Goal: Use online tool/utility: Utilize a website feature to perform a specific function

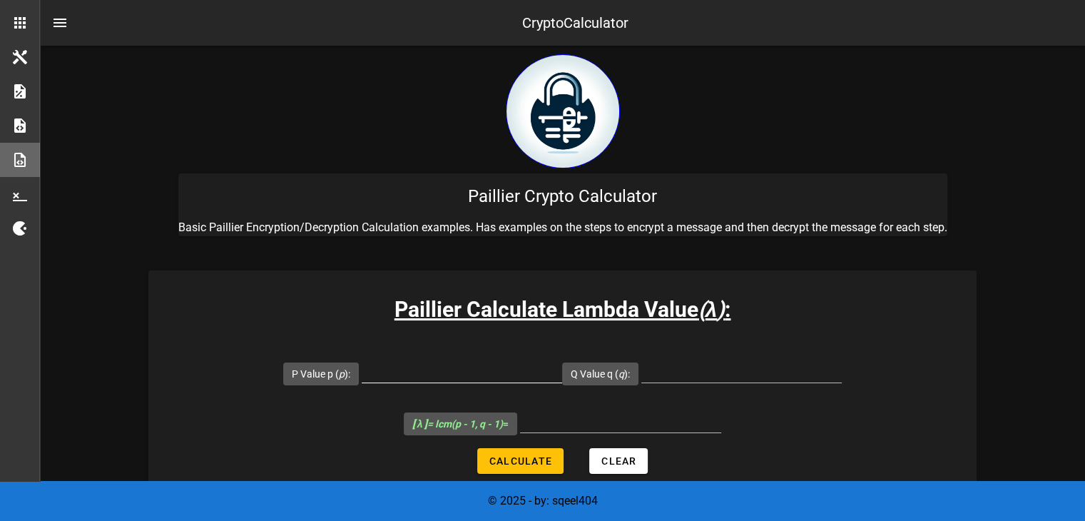
click at [484, 377] on input "P Value p ( p ):" at bounding box center [462, 370] width 200 height 23
type input "7019"
click at [690, 374] on input "Q Value q ( q ):" at bounding box center [741, 370] width 200 height 23
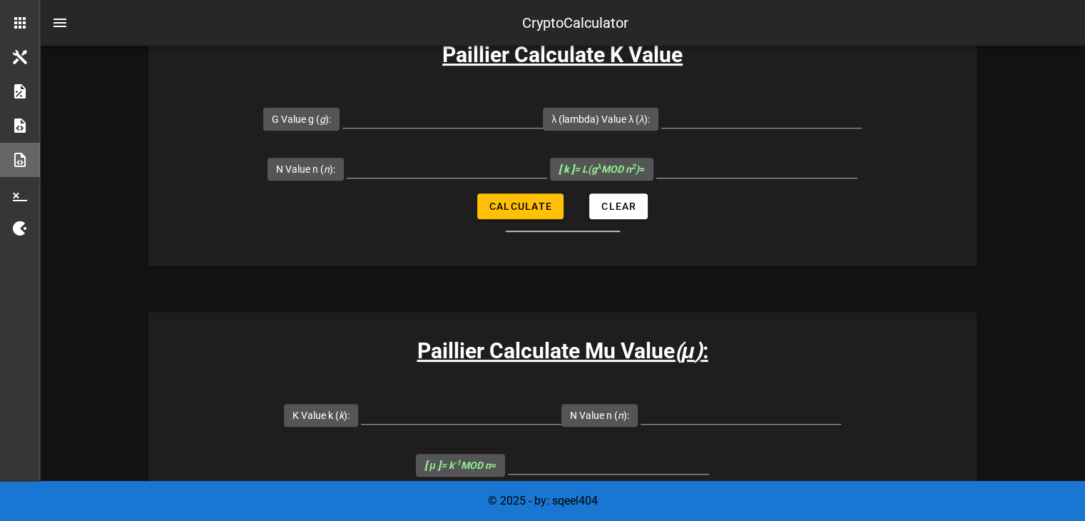
scroll to position [515, 0]
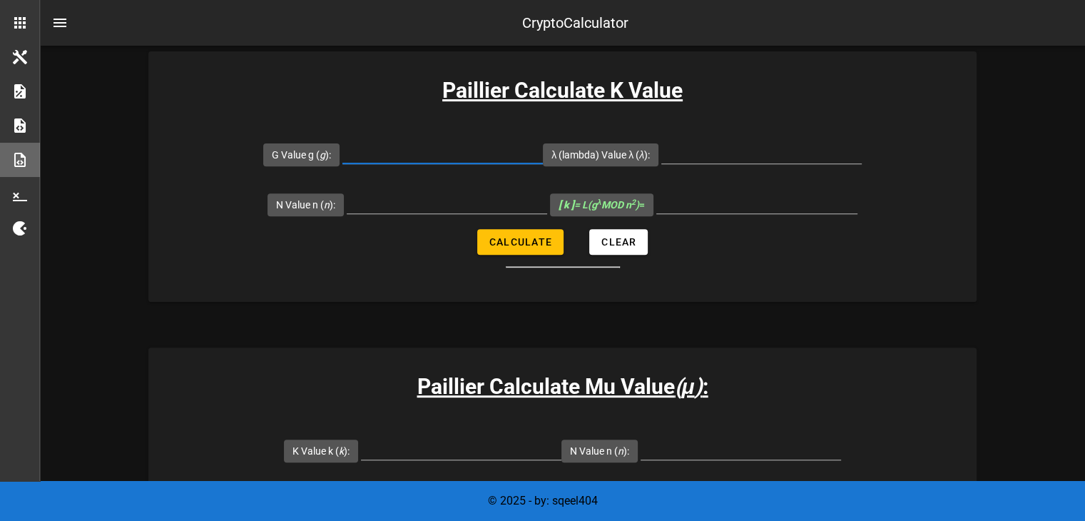
click at [470, 158] on input "G Value g ( g ):" at bounding box center [442, 151] width 200 height 23
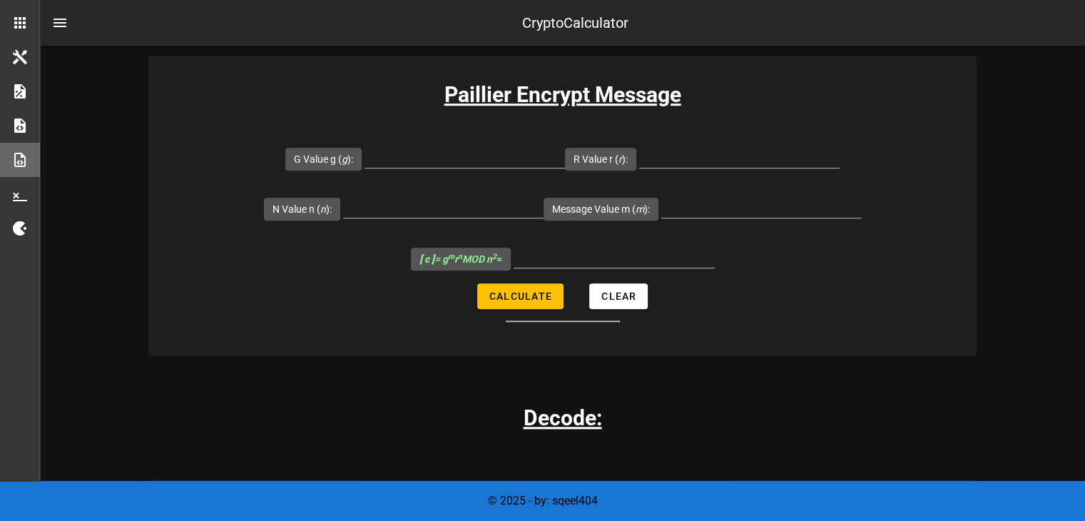
scroll to position [1110, 0]
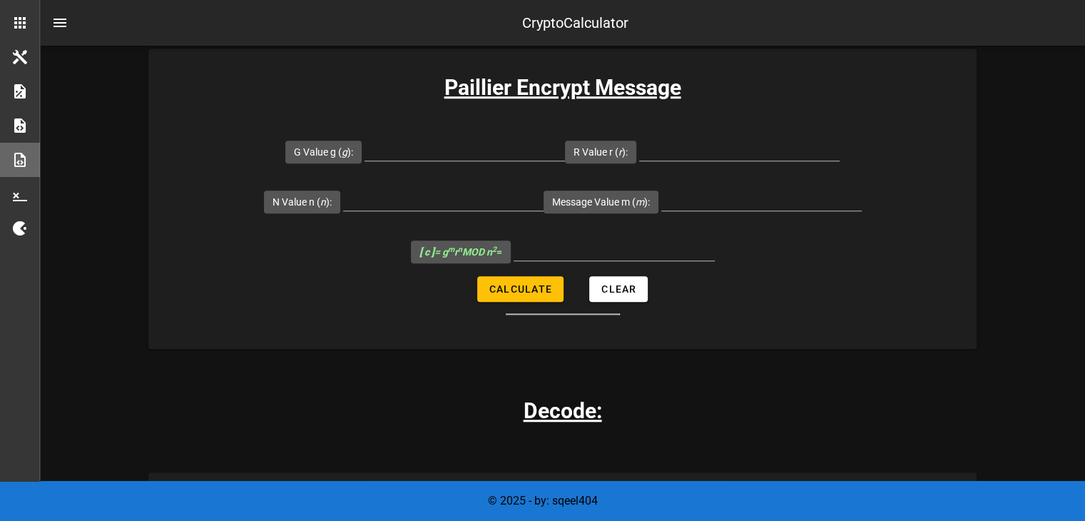
click at [470, 158] on div at bounding box center [464, 149] width 200 height 23
type input "7019"
click at [693, 147] on input "R Value r ( r ):" at bounding box center [739, 149] width 200 height 23
type input "74"
click at [474, 195] on input "N Value n ( n ):" at bounding box center [443, 199] width 200 height 23
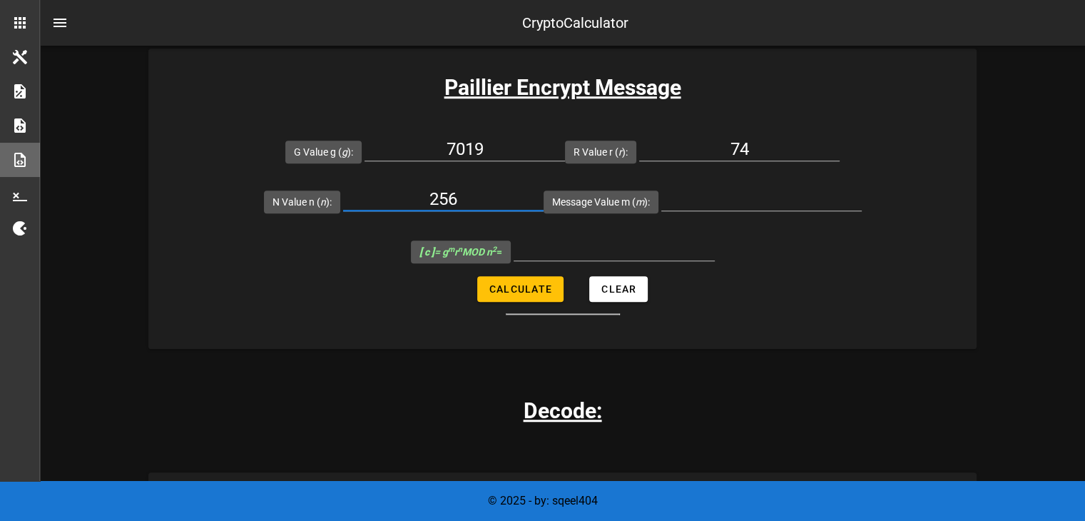
type input "256"
click at [715, 191] on input "Message Value m ( m ):" at bounding box center [761, 199] width 200 height 23
type input "6527"
click at [529, 295] on button "Calculate" at bounding box center [520, 289] width 86 height 26
type input "0"
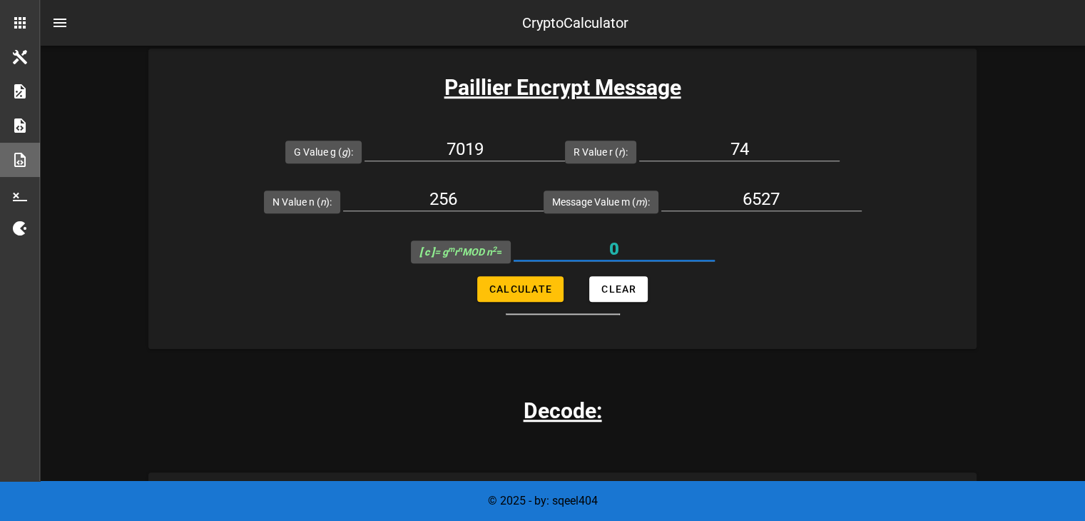
click at [707, 239] on input "0" at bounding box center [613, 248] width 201 height 23
click at [493, 194] on input "256" at bounding box center [443, 199] width 200 height 23
type input "2"
type input "6527"
click at [818, 193] on input "6527" at bounding box center [761, 199] width 200 height 23
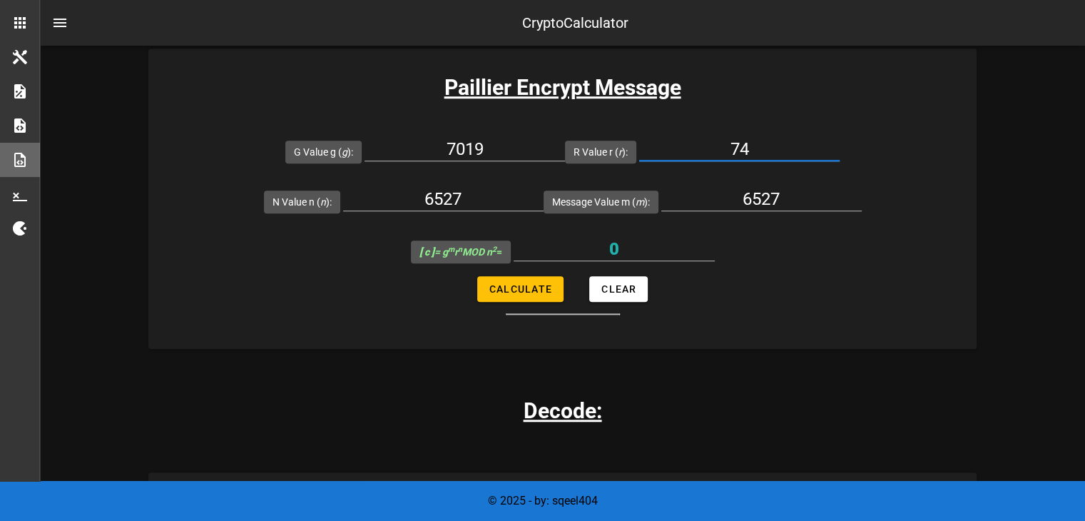
click at [786, 150] on input "74" at bounding box center [739, 149] width 200 height 23
type input "71"
click at [538, 292] on span "Calculate" at bounding box center [520, 288] width 63 height 11
type input "23369983"
click at [639, 239] on input "23369983" at bounding box center [613, 248] width 201 height 23
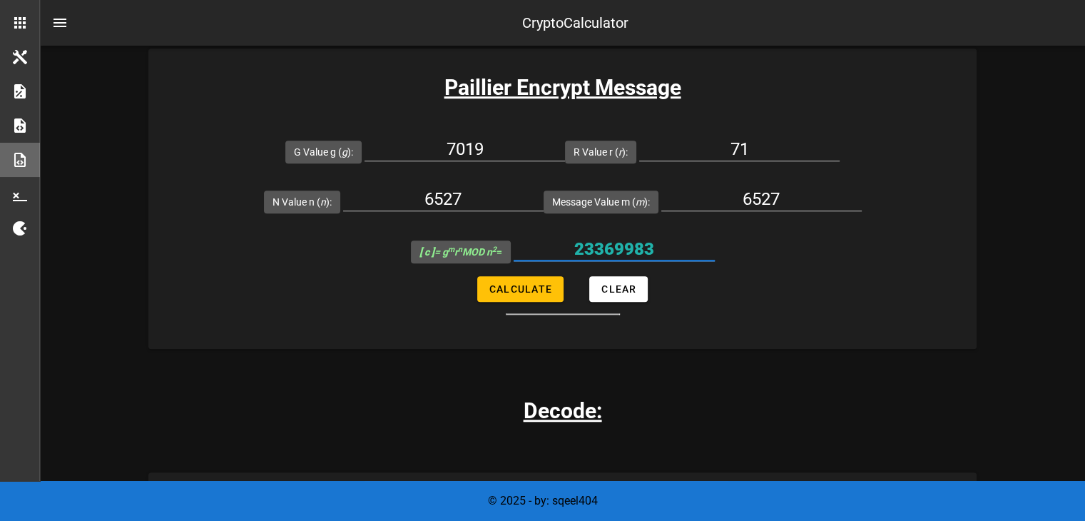
click at [639, 239] on input "23369983" at bounding box center [613, 248] width 201 height 23
click at [765, 142] on input "71" at bounding box center [739, 149] width 200 height 23
type input "72"
click at [545, 294] on button "Calculate" at bounding box center [520, 289] width 86 height 26
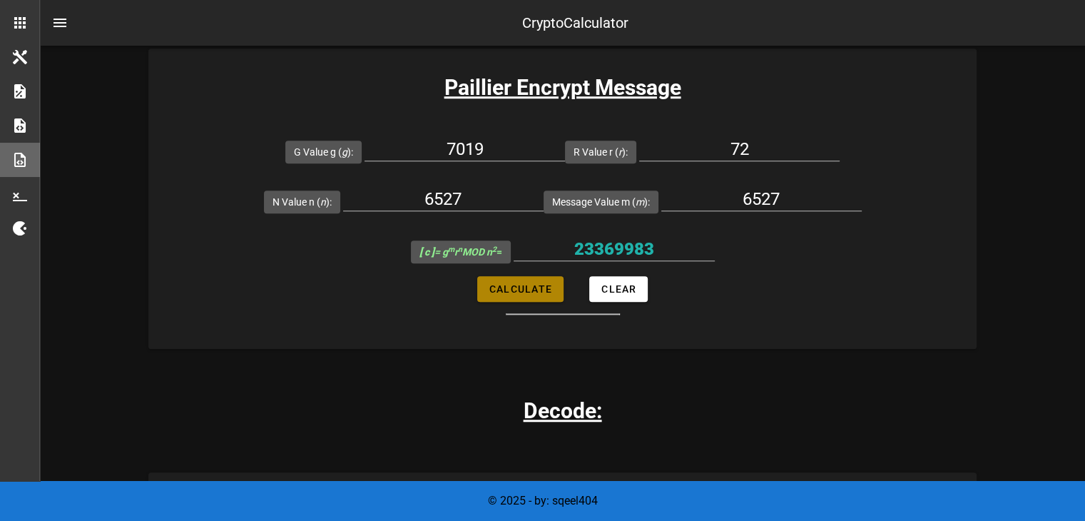
type input "18014879"
click at [650, 255] on input "18014879" at bounding box center [613, 248] width 201 height 23
click at [774, 150] on input "72" at bounding box center [739, 149] width 200 height 23
type input "73"
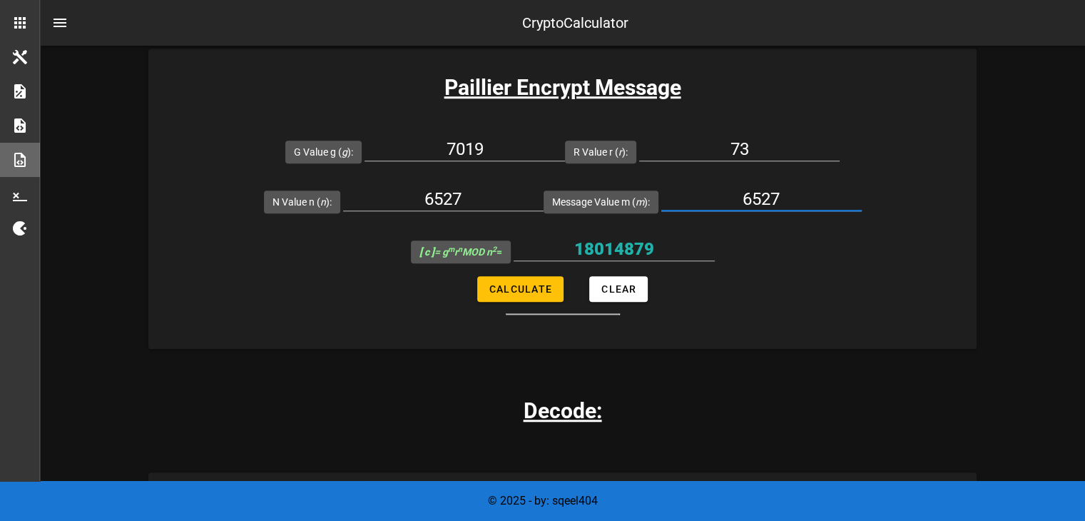
click at [799, 205] on input "6527" at bounding box center [761, 199] width 200 height 23
type input "6"
type input "256"
click at [518, 303] on form "G Value g ( g ): 7019 R Value r ( r ): 73 N Value n ( n ): 6527 Message Value m…" at bounding box center [562, 220] width 828 height 188
click at [538, 290] on span "Calculate" at bounding box center [520, 288] width 63 height 11
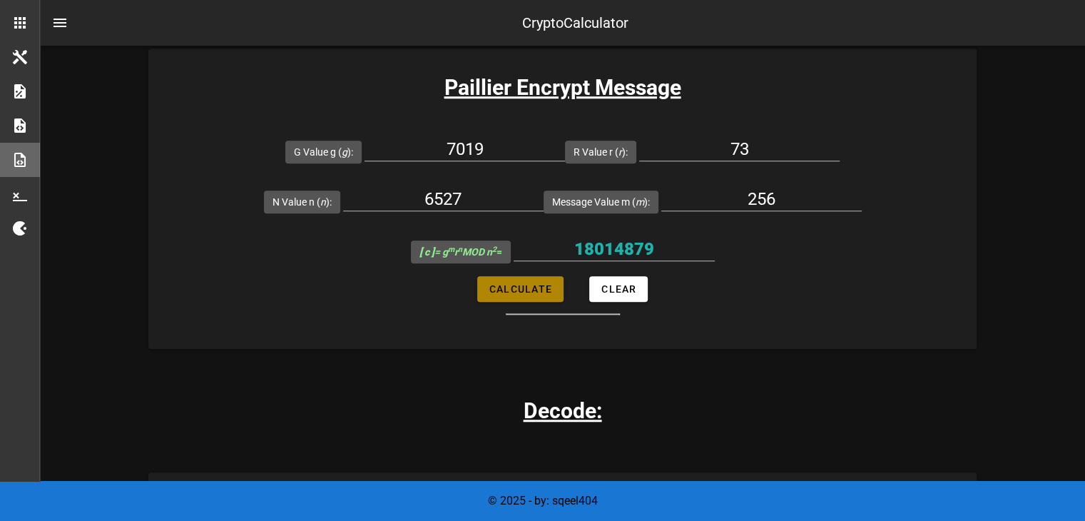
type input "26435665"
click at [619, 247] on input "26435665" at bounding box center [613, 248] width 201 height 23
click at [789, 198] on input "256" at bounding box center [761, 199] width 200 height 23
click at [772, 155] on input "73" at bounding box center [739, 149] width 200 height 23
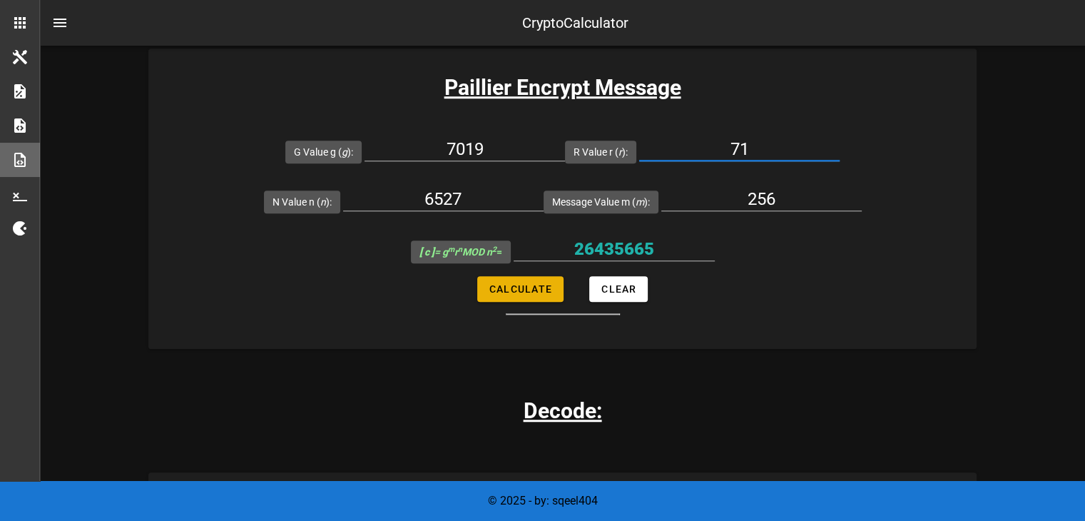
type input "71"
click at [536, 289] on span "Calculate" at bounding box center [520, 288] width 63 height 11
type input "22787030"
click at [625, 245] on input "22787030" at bounding box center [613, 248] width 201 height 23
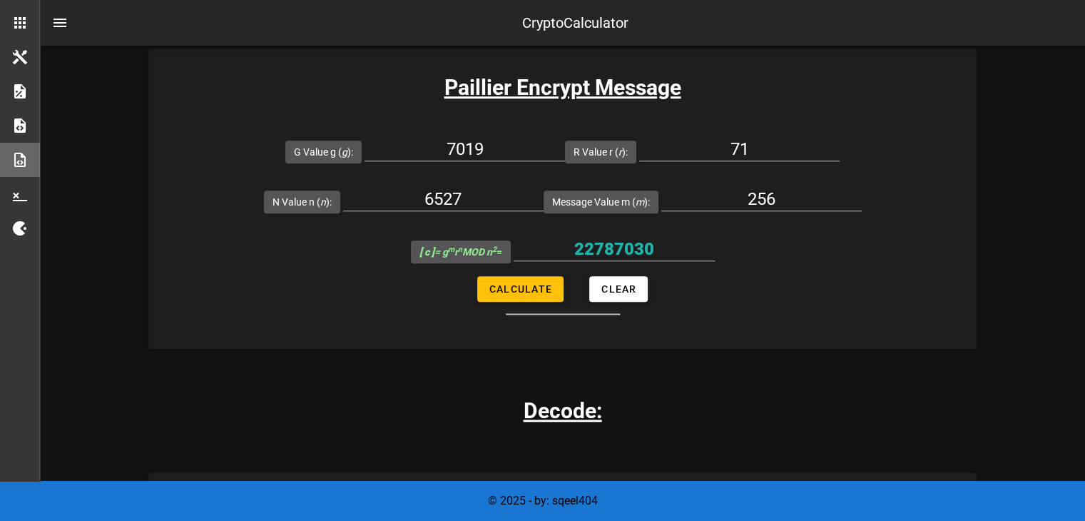
click at [782, 307] on form "G Value g ( g ): 7019 R Value r ( r ): 71 N Value n ( n ): 6527 Message Value m…" at bounding box center [562, 220] width 828 height 188
click at [769, 144] on input "71" at bounding box center [739, 149] width 200 height 23
type input "72"
click at [539, 277] on button "Calculate" at bounding box center [520, 289] width 86 height 26
type input "6155676"
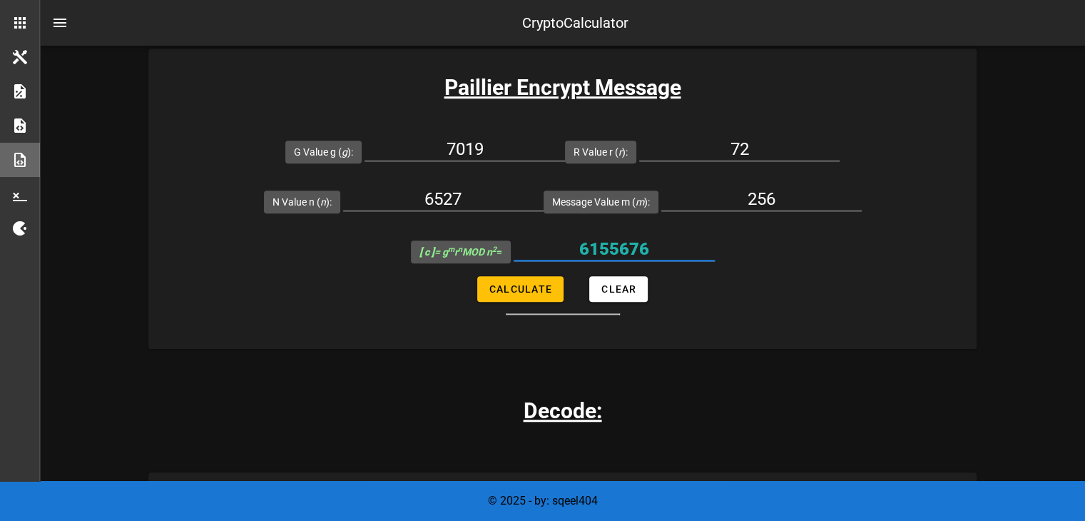
click at [622, 255] on input "6155676" at bounding box center [613, 248] width 201 height 23
click at [808, 145] on input "72" at bounding box center [739, 149] width 200 height 23
type input "73"
click at [549, 295] on button "Calculate" at bounding box center [520, 289] width 86 height 26
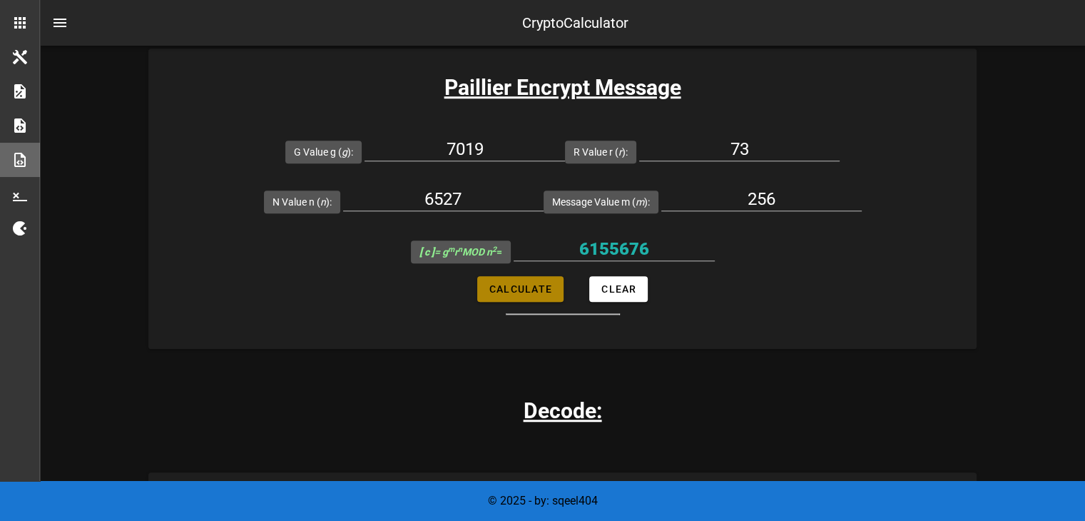
type input "26435665"
click at [630, 254] on input "26435665" at bounding box center [613, 248] width 201 height 23
click at [787, 144] on input "73" at bounding box center [739, 149] width 200 height 23
type input "74"
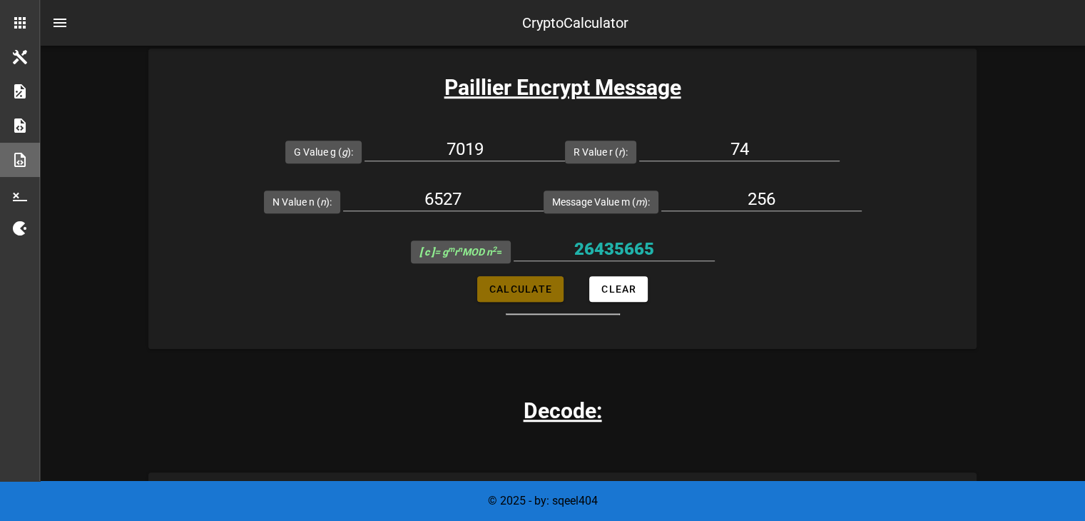
click at [551, 283] on span "Calculate" at bounding box center [520, 288] width 63 height 11
type input "5713316"
click at [628, 252] on input "5713316" at bounding box center [613, 248] width 201 height 23
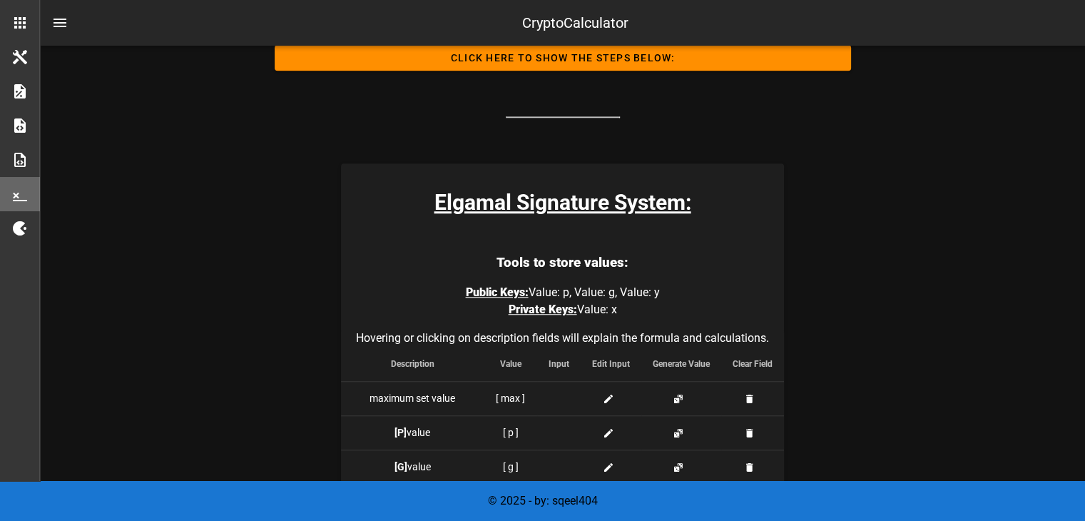
scroll to position [1103, 0]
